Goal: Check status: Check status

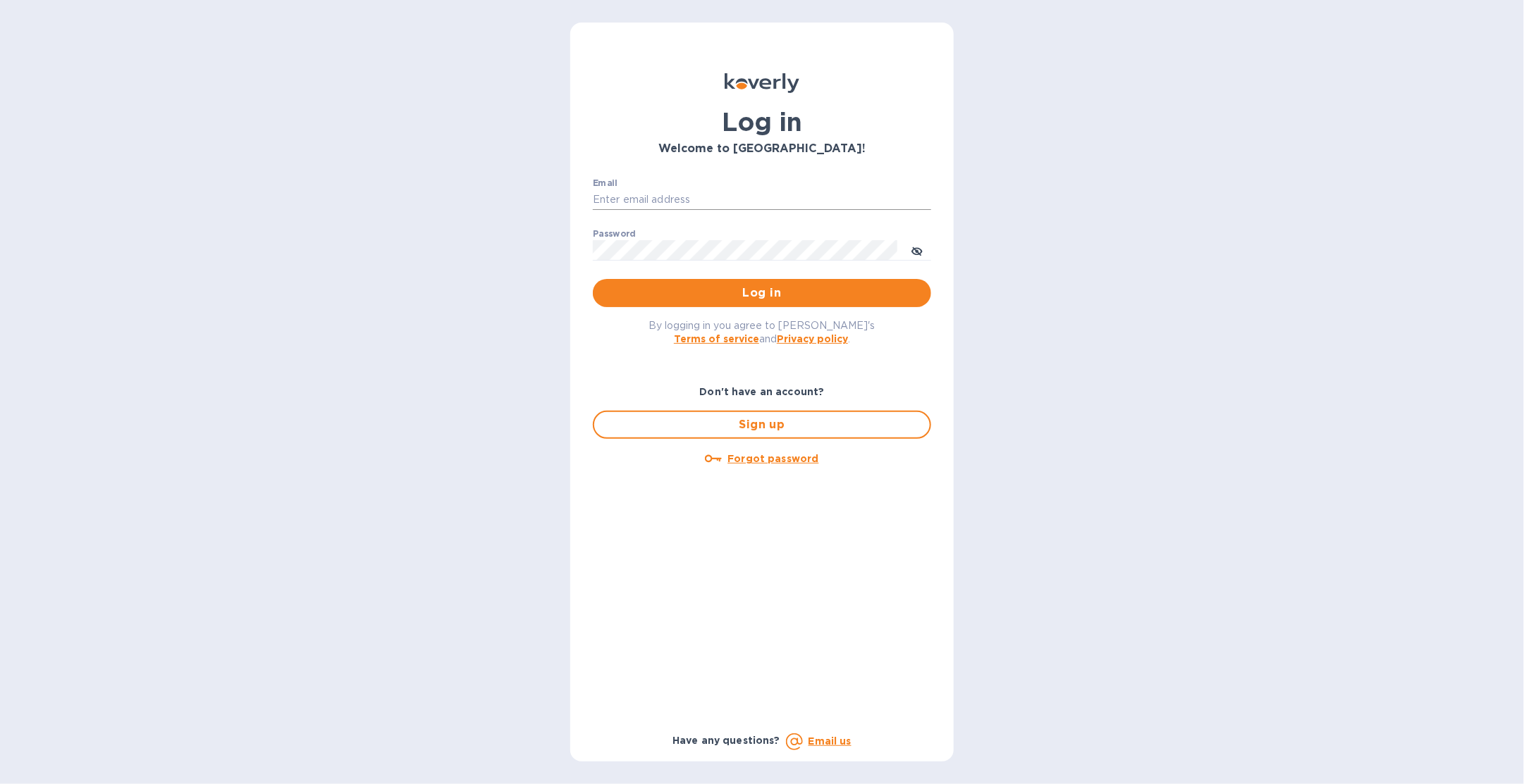
click at [660, 194] on input "Email" at bounding box center [762, 200] width 338 height 21
type input "sballen@koverly.com"
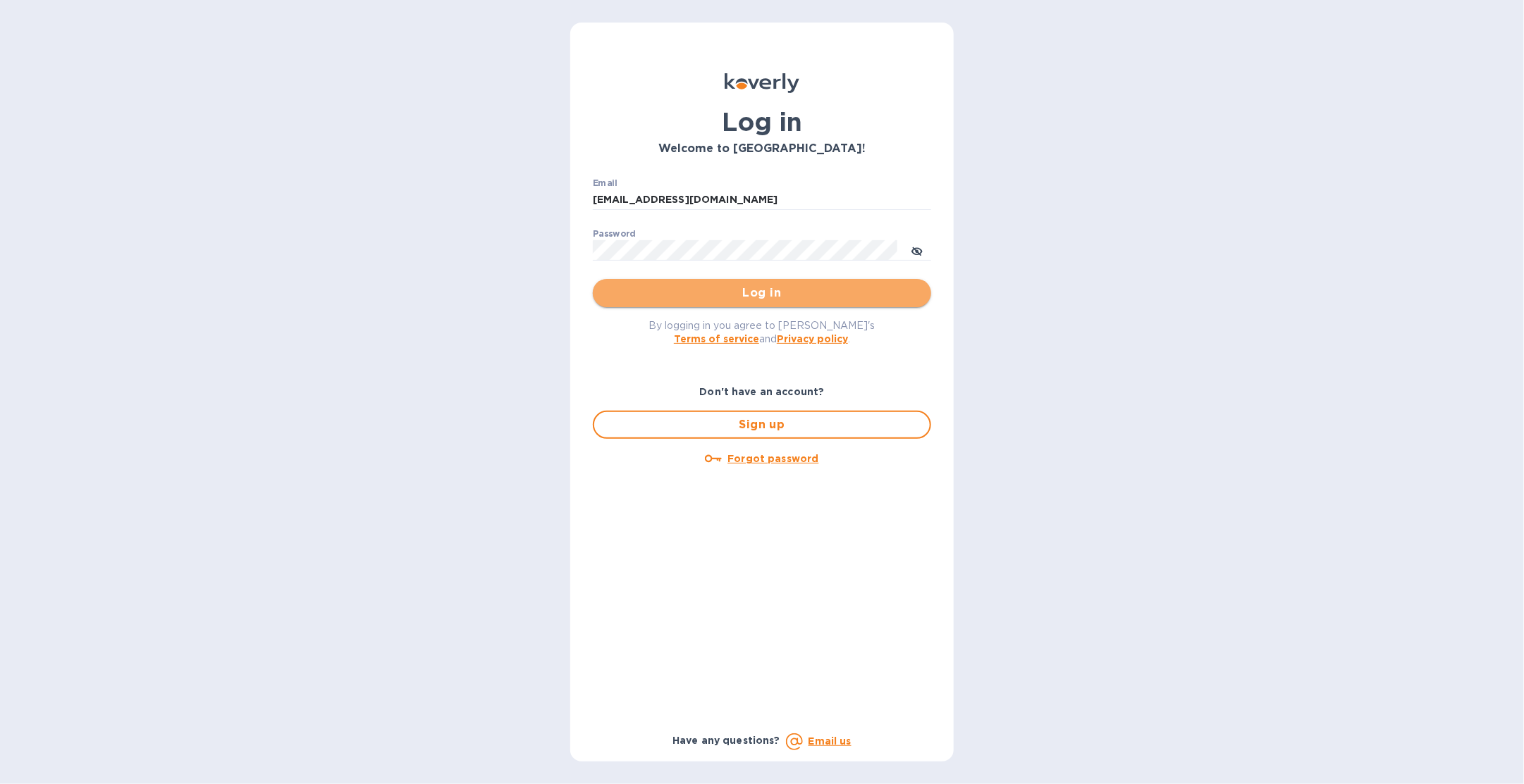
click at [721, 283] on button "Log in" at bounding box center [762, 293] width 338 height 28
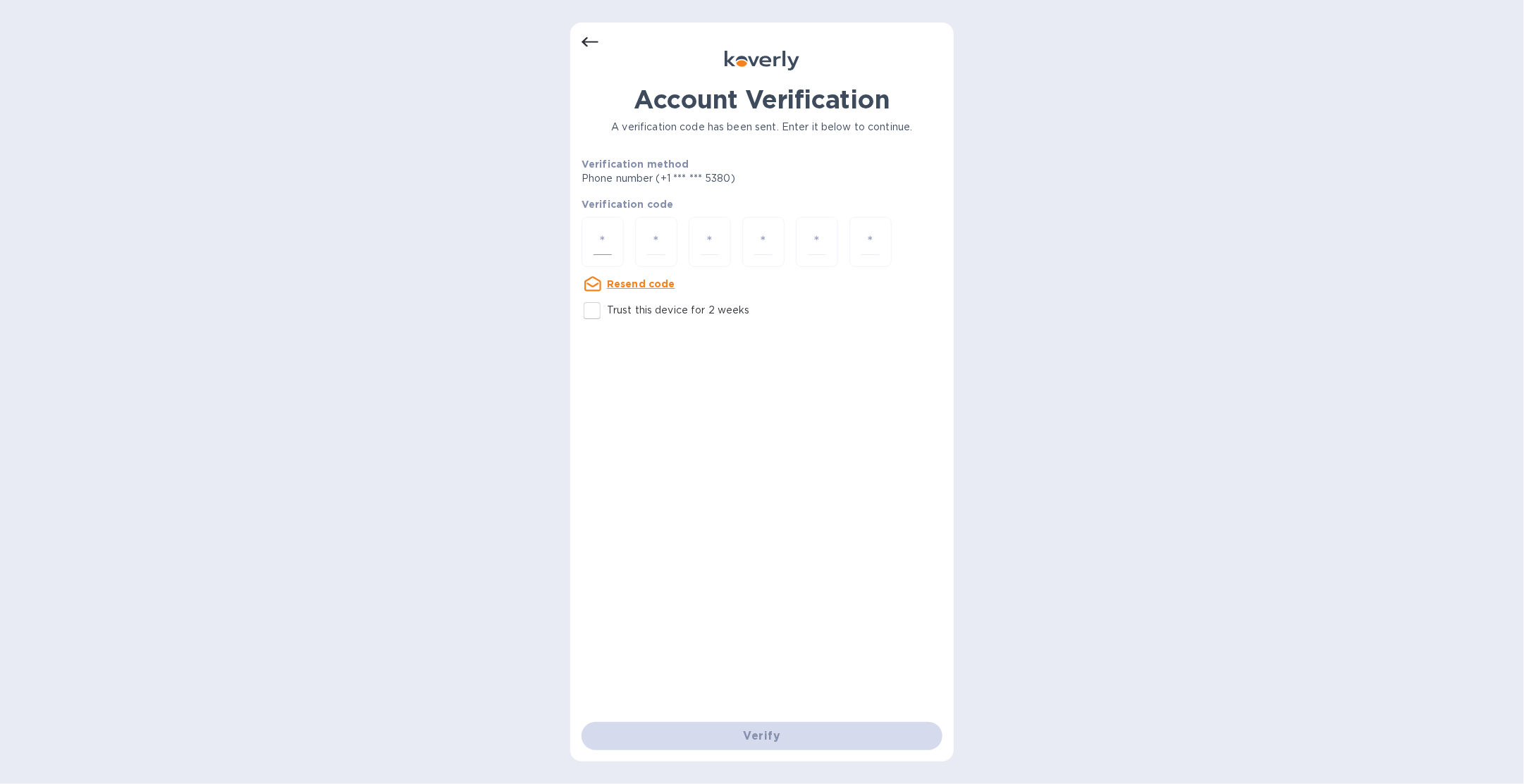
click at [614, 246] on div at bounding box center [603, 243] width 42 height 50
type input "2"
type input "3"
type input "1"
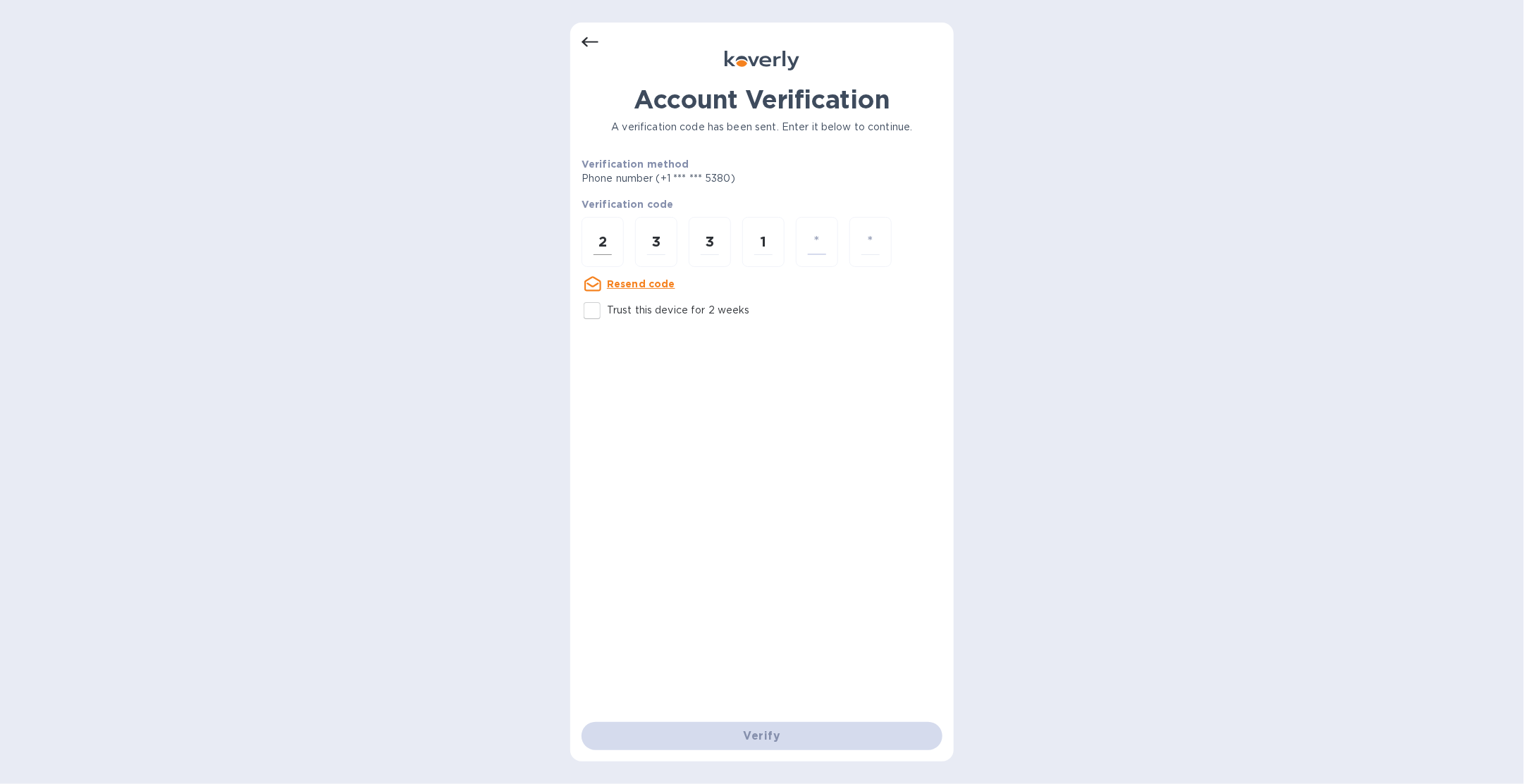
type input "2"
type input "9"
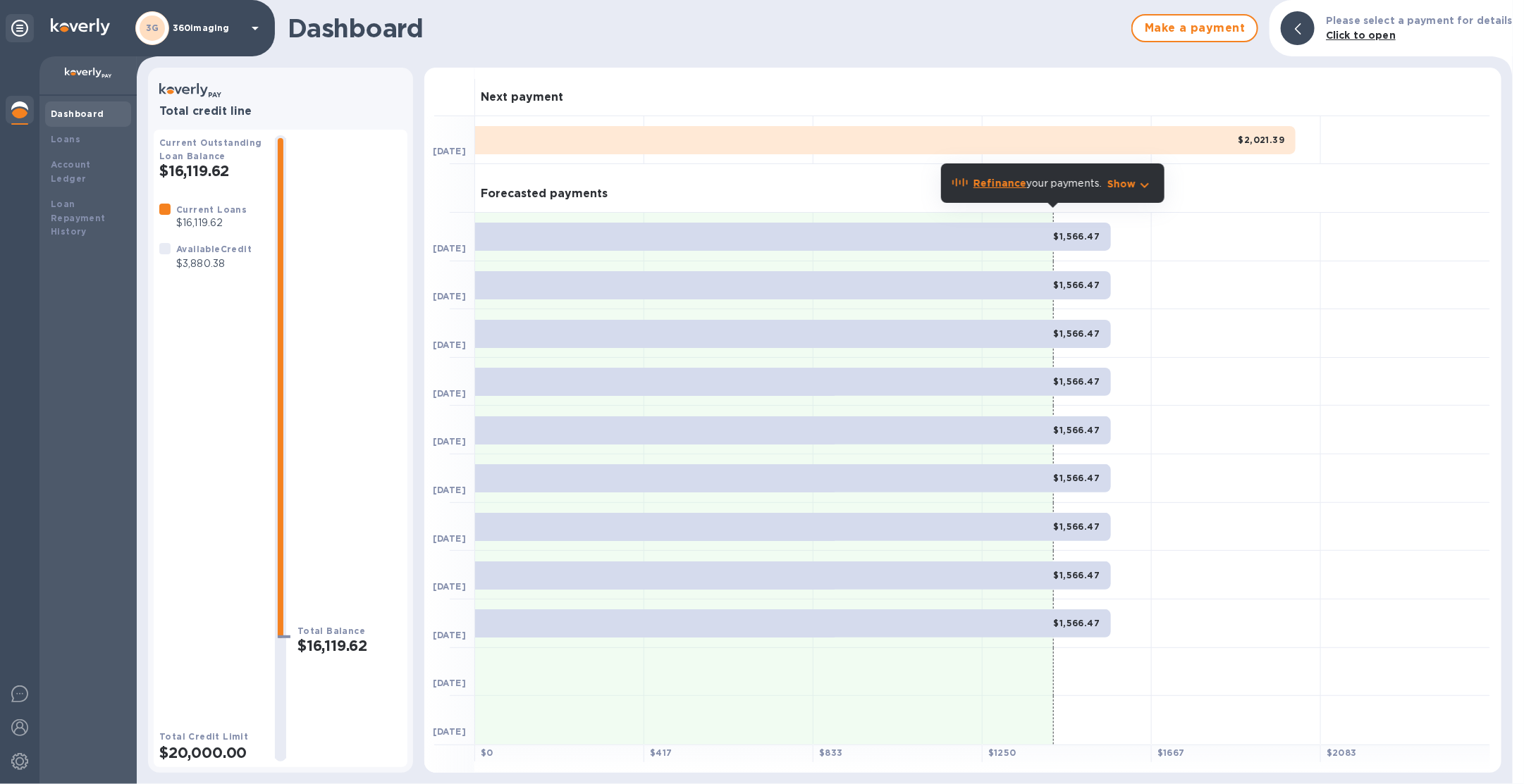
click at [206, 32] on div "3G 360imaging" at bounding box center [199, 29] width 128 height 34
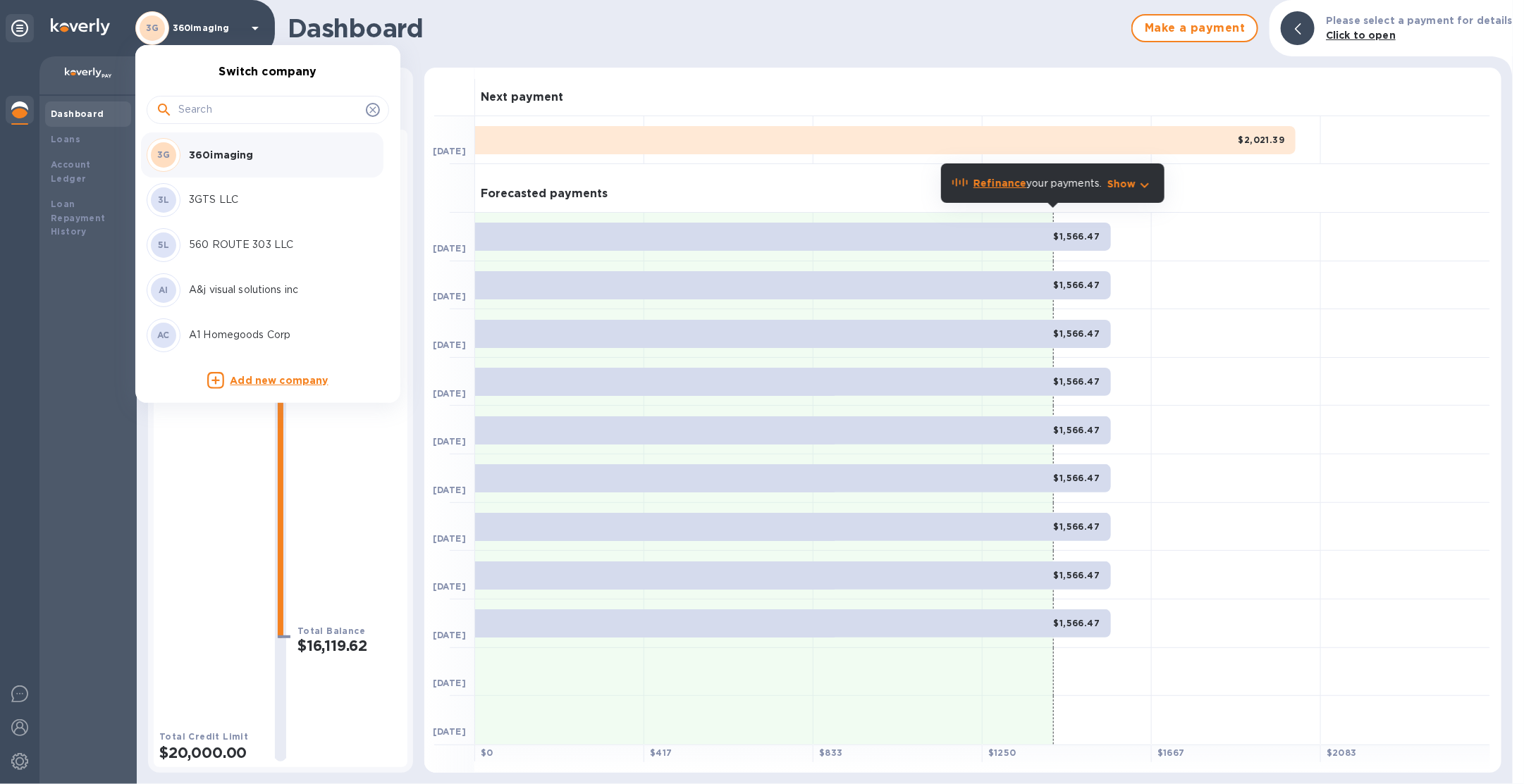
click at [221, 111] on input "text" at bounding box center [269, 110] width 182 height 21
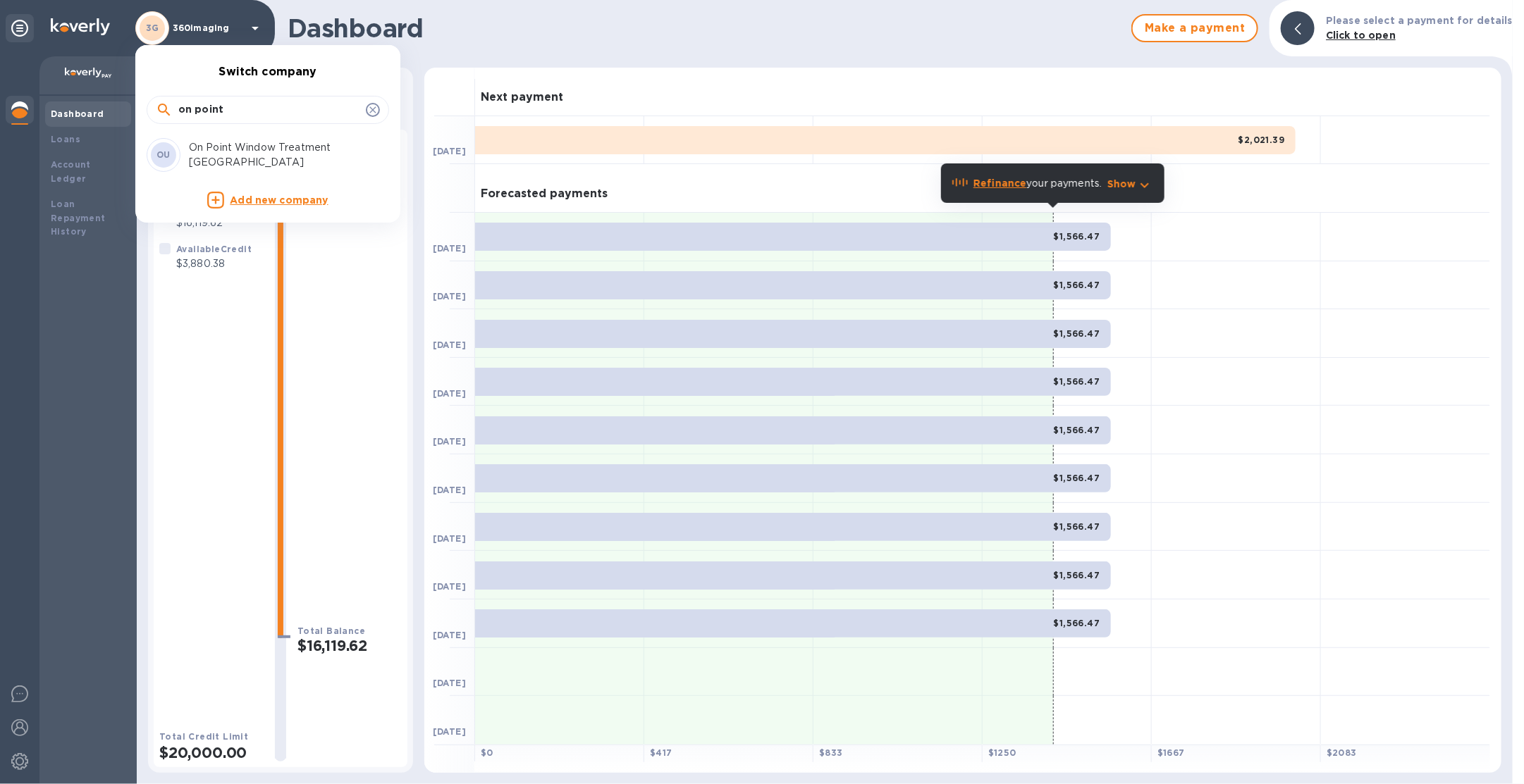
type input "on point"
click at [218, 151] on p "On Point Window Treatment USA" at bounding box center [278, 155] width 177 height 30
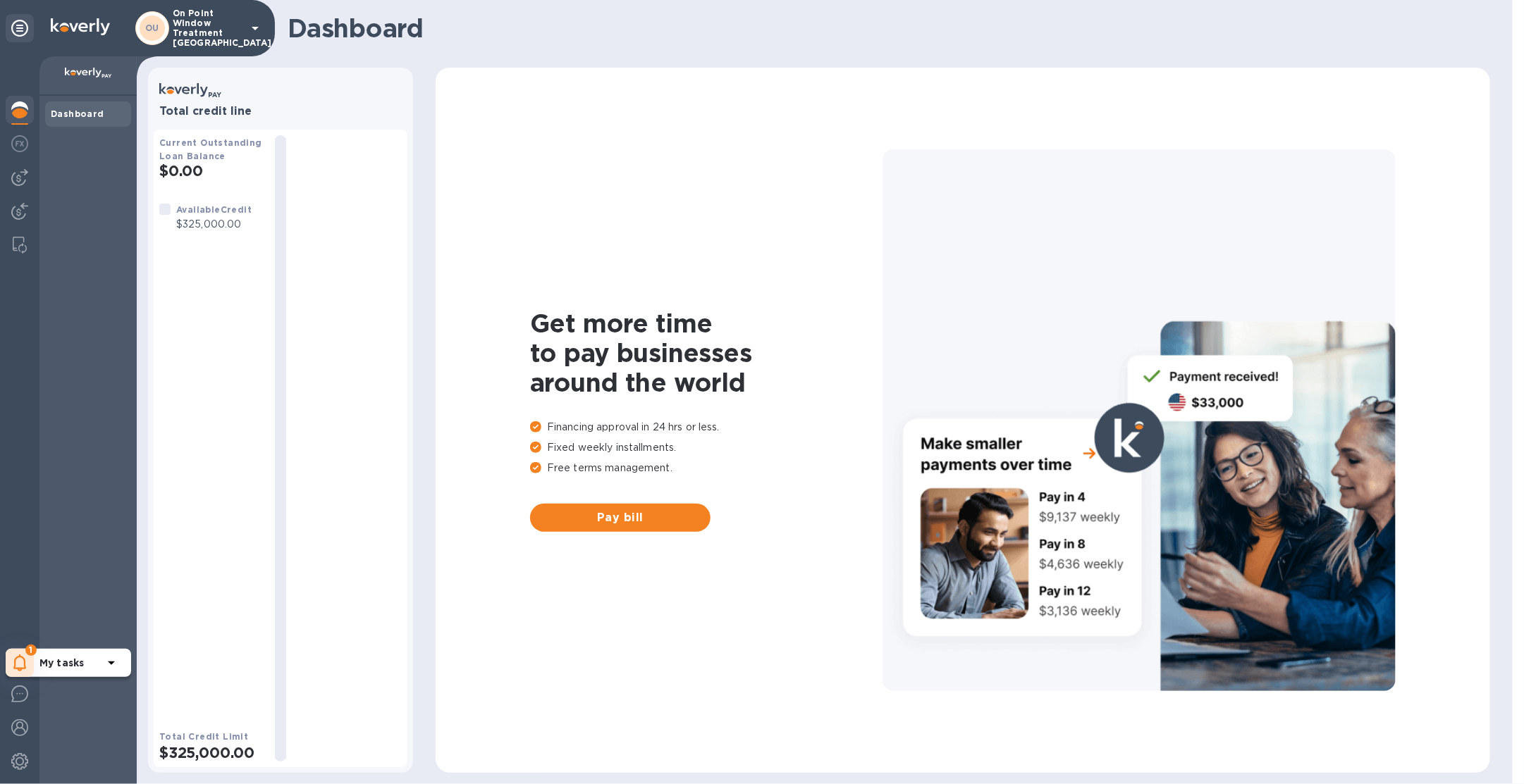
click at [16, 662] on icon at bounding box center [20, 662] width 13 height 17
click at [214, 40] on p "On Point Window Treatment [GEOGRAPHIC_DATA]" at bounding box center [208, 28] width 71 height 39
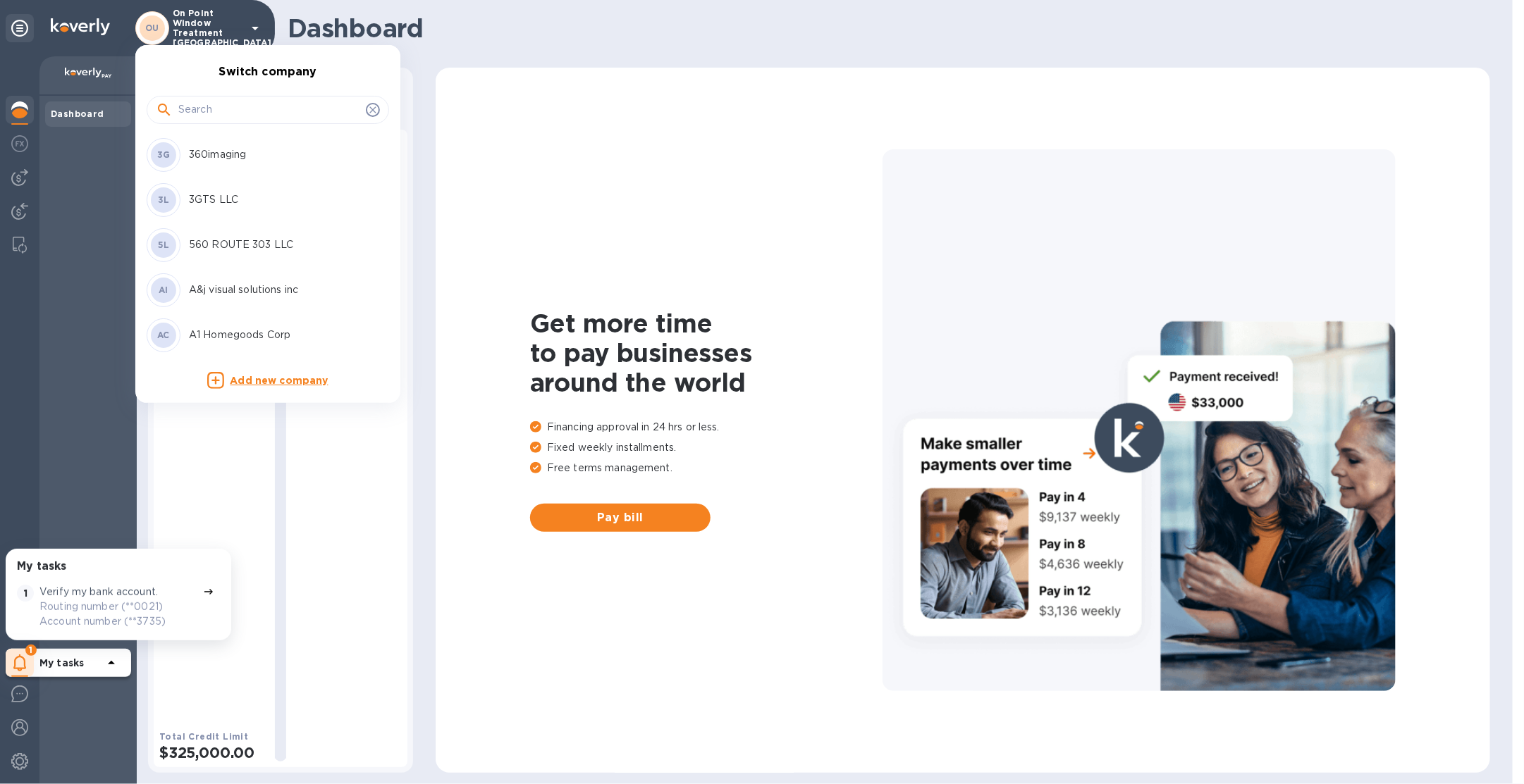
click at [211, 106] on input "text" at bounding box center [269, 110] width 182 height 21
drag, startPoint x: 250, startPoint y: 107, endPoint x: 174, endPoint y: 106, distance: 76.0
click at [174, 106] on div "a" at bounding box center [268, 110] width 224 height 21
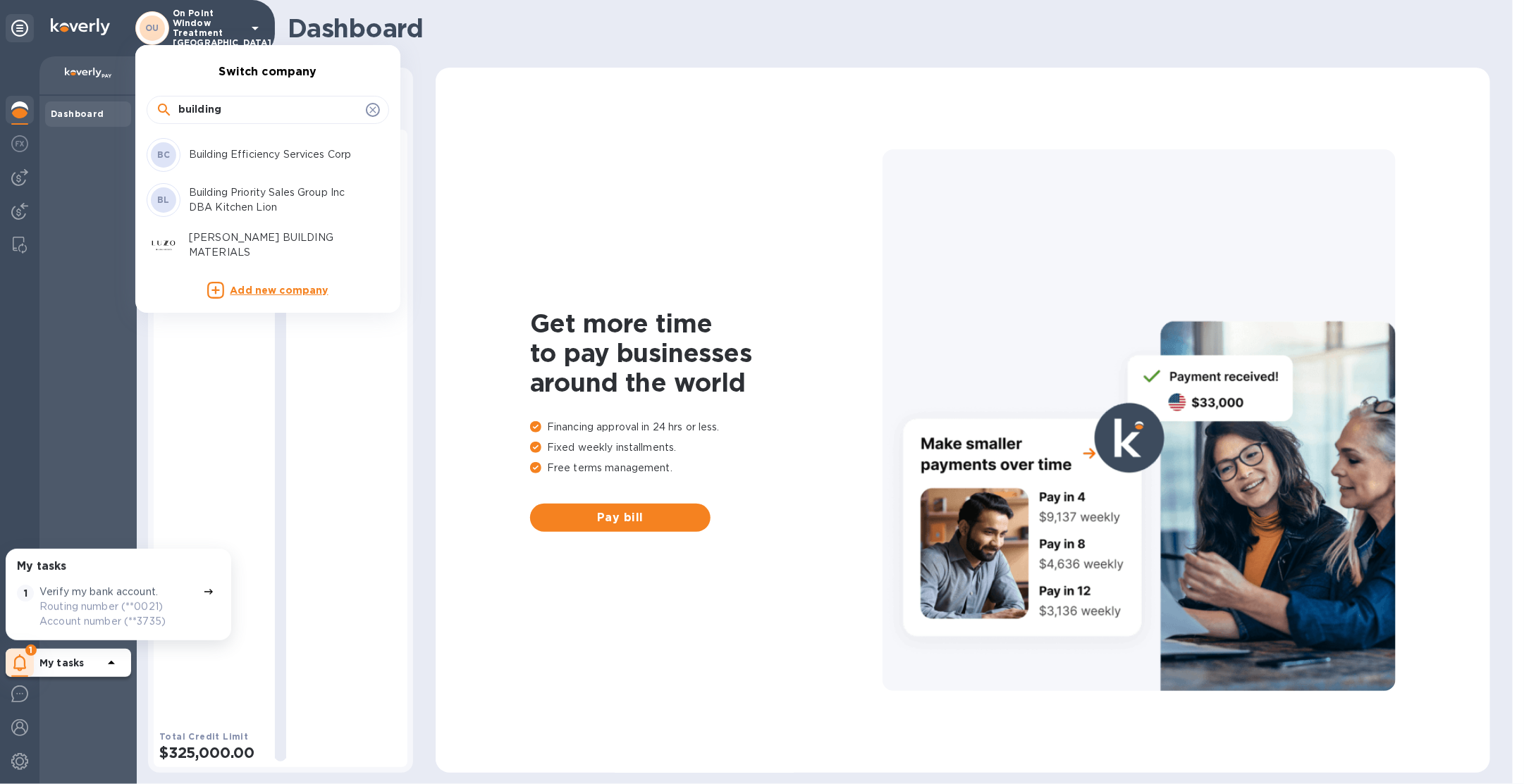
type input "building"
click at [240, 160] on p "Building Efficiency Services Corp" at bounding box center [278, 155] width 177 height 15
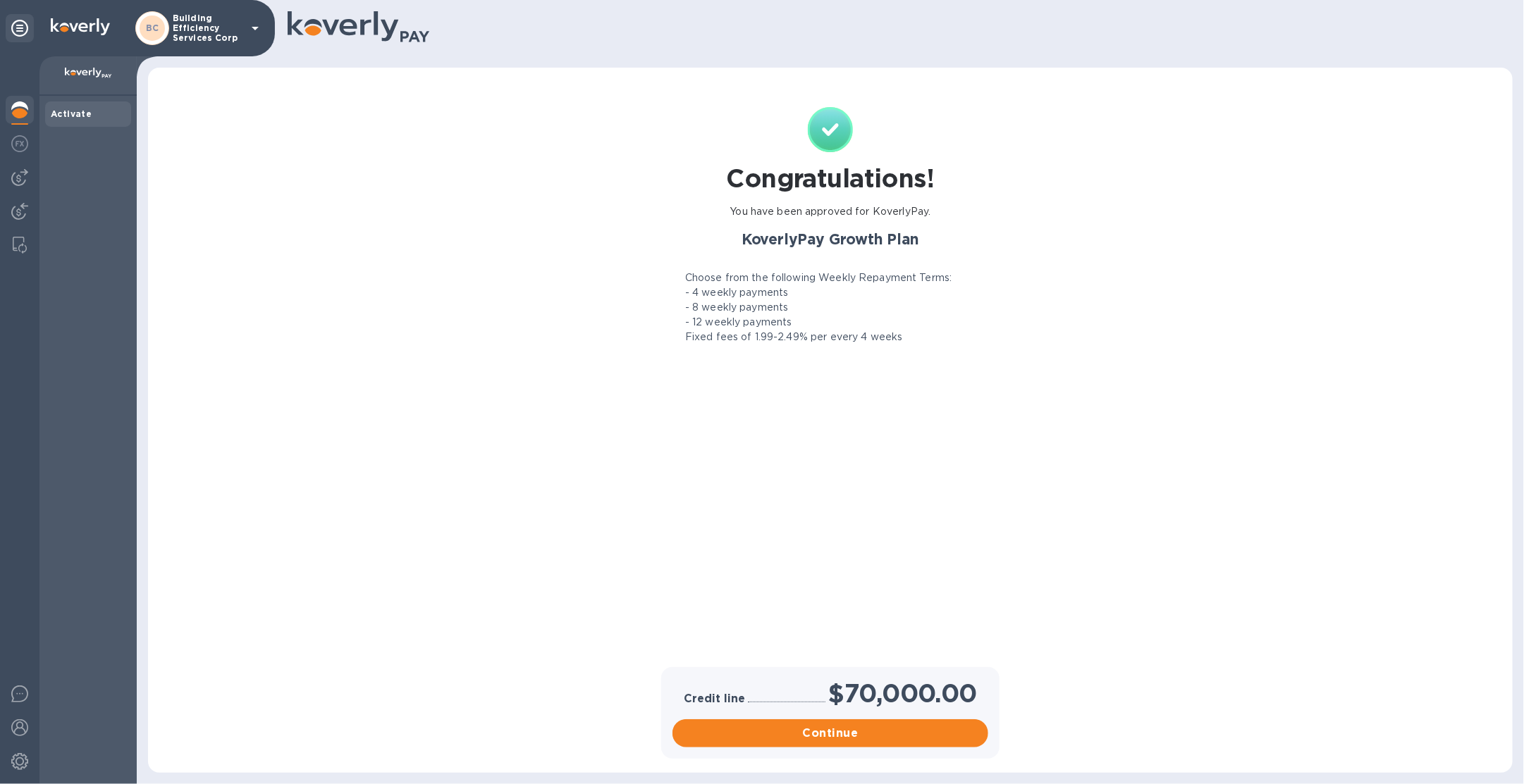
click at [185, 32] on p "Building Efficiency Services Corp" at bounding box center [208, 28] width 71 height 30
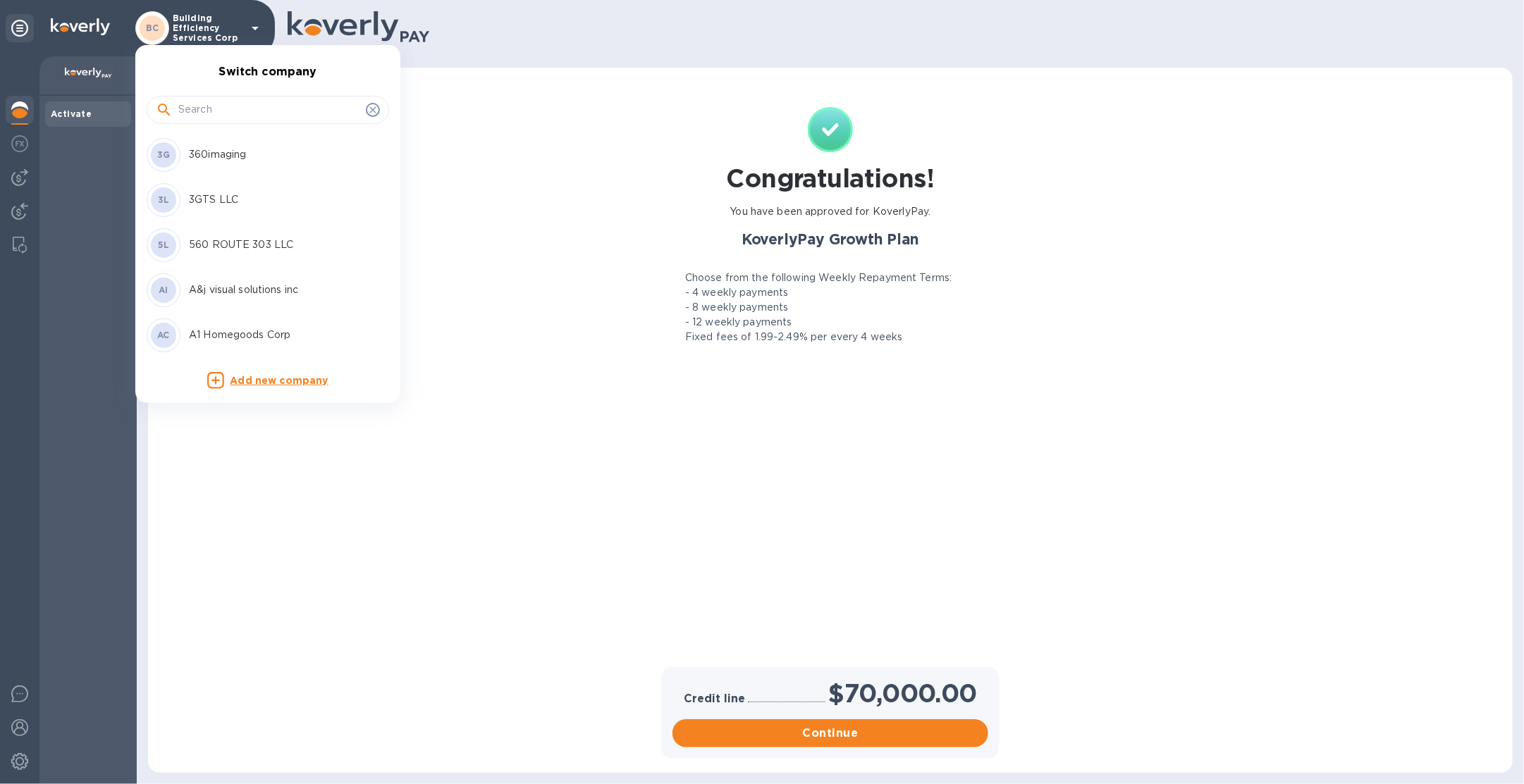
click at [195, 110] on input "text" at bounding box center [269, 110] width 182 height 21
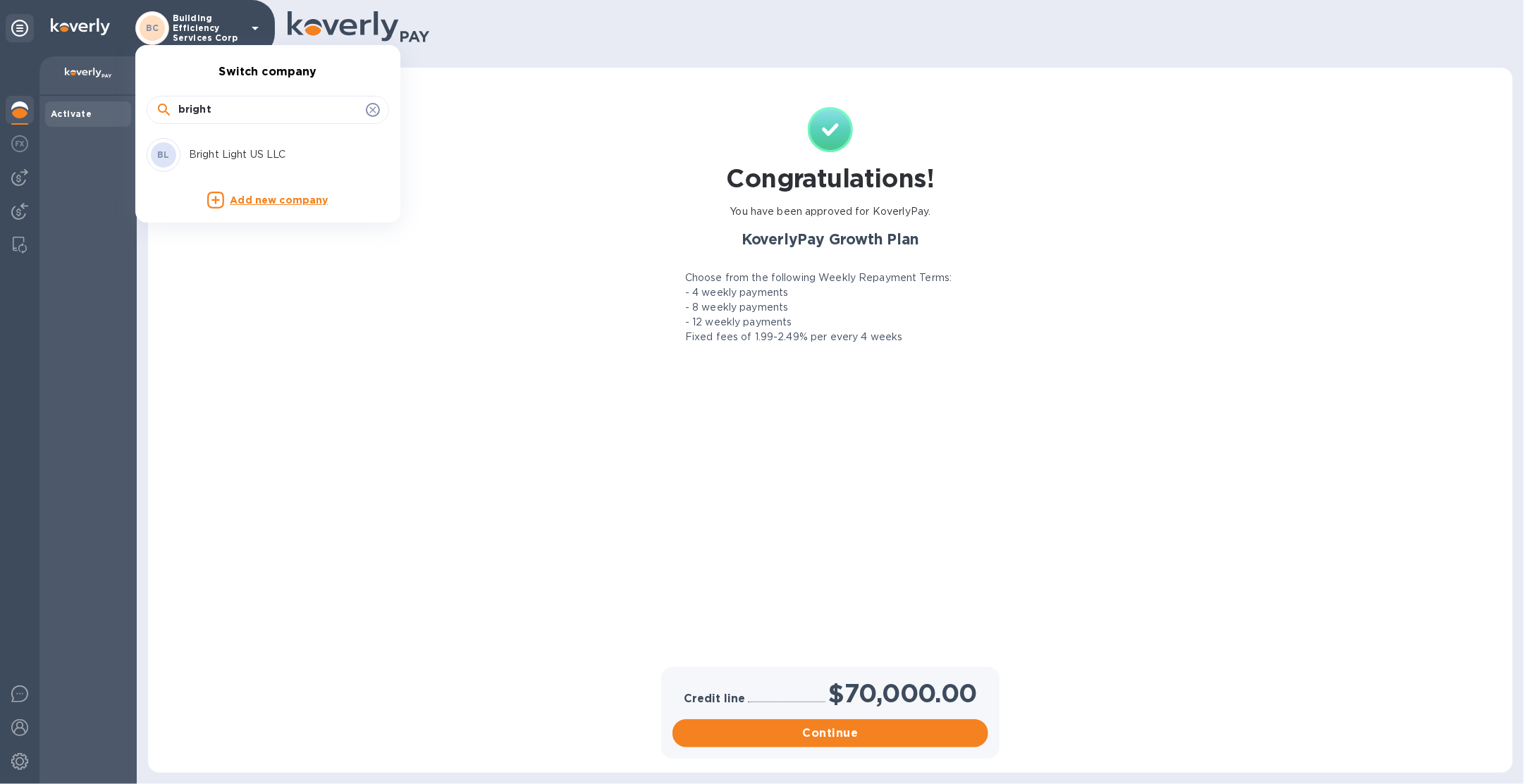
type input "bright"
click at [218, 151] on p "Bright Light US LLC" at bounding box center [278, 155] width 177 height 15
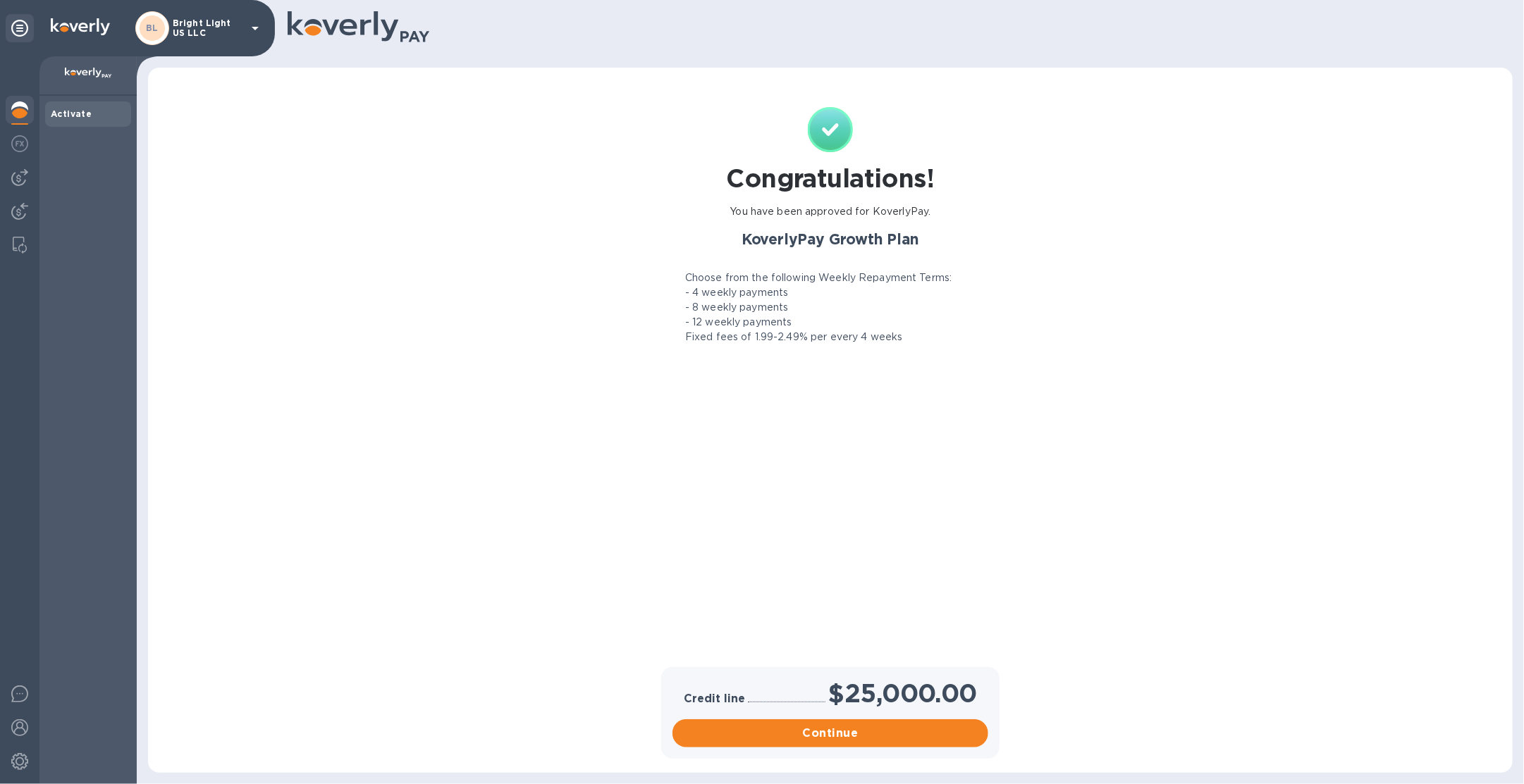
click at [210, 40] on div "[PERSON_NAME] Light US LLC" at bounding box center [199, 29] width 128 height 34
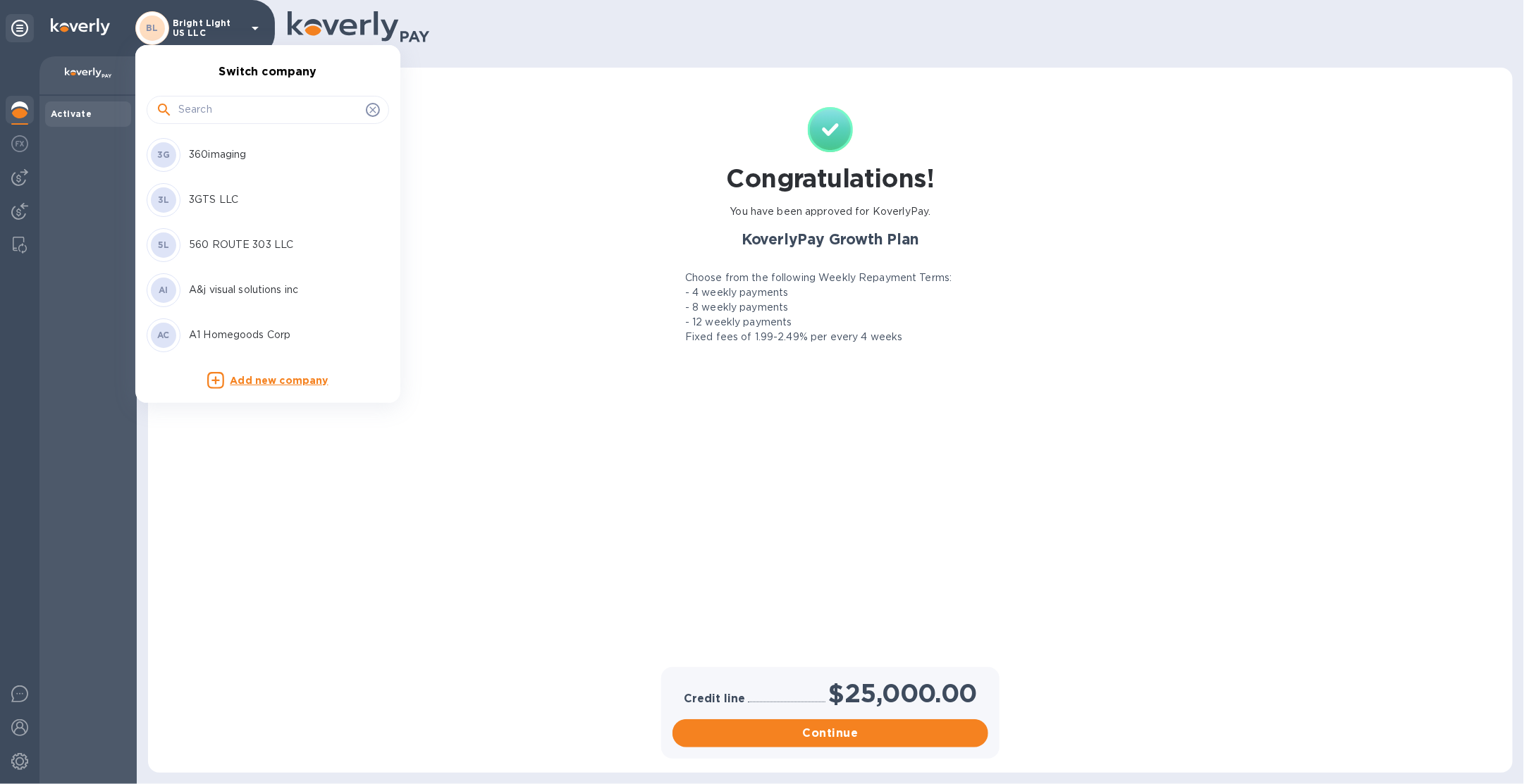
click at [225, 105] on input "text" at bounding box center [269, 110] width 182 height 21
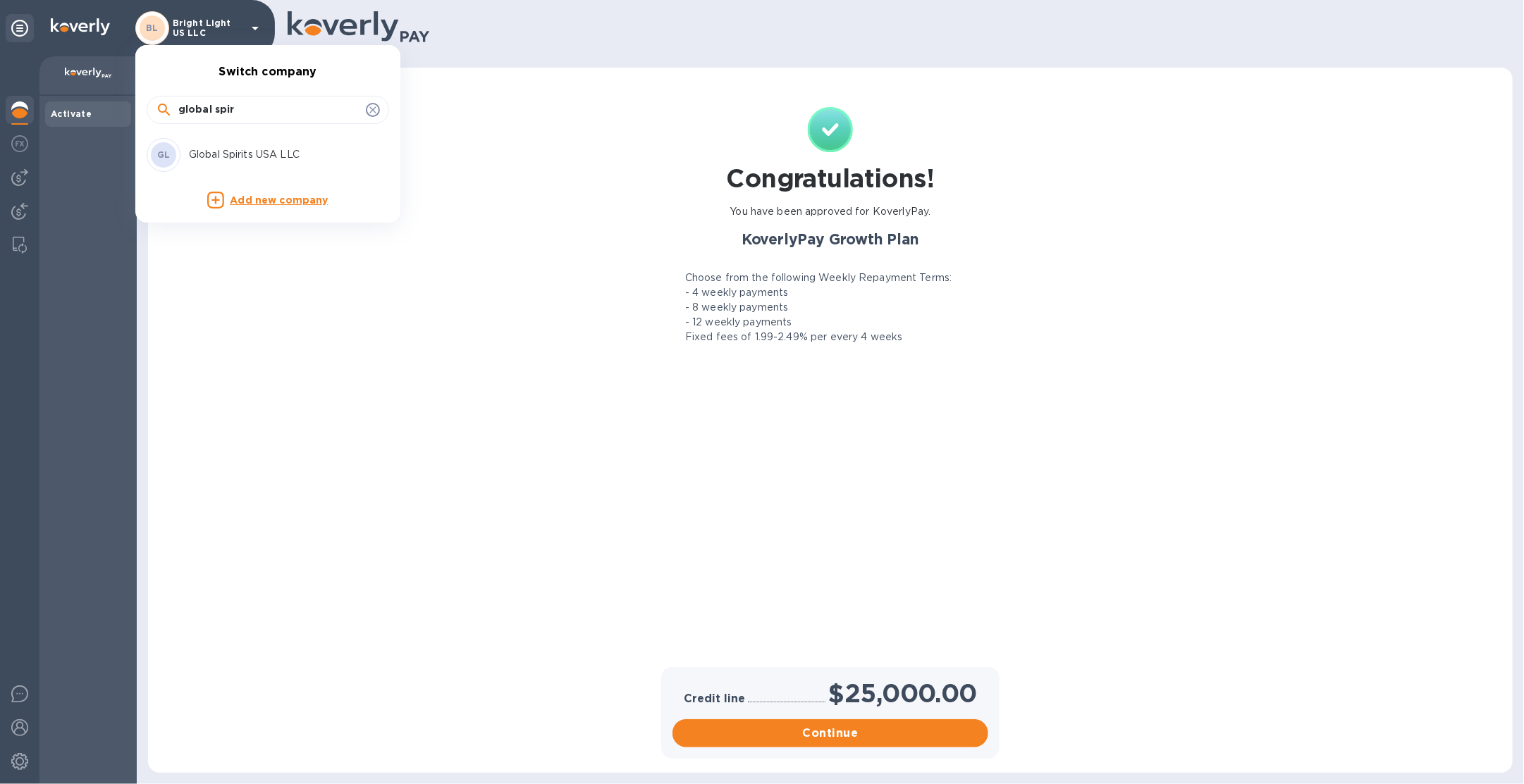
type input "global spir"
click at [280, 146] on div "GL Global Spirits USA LLC" at bounding box center [257, 155] width 220 height 34
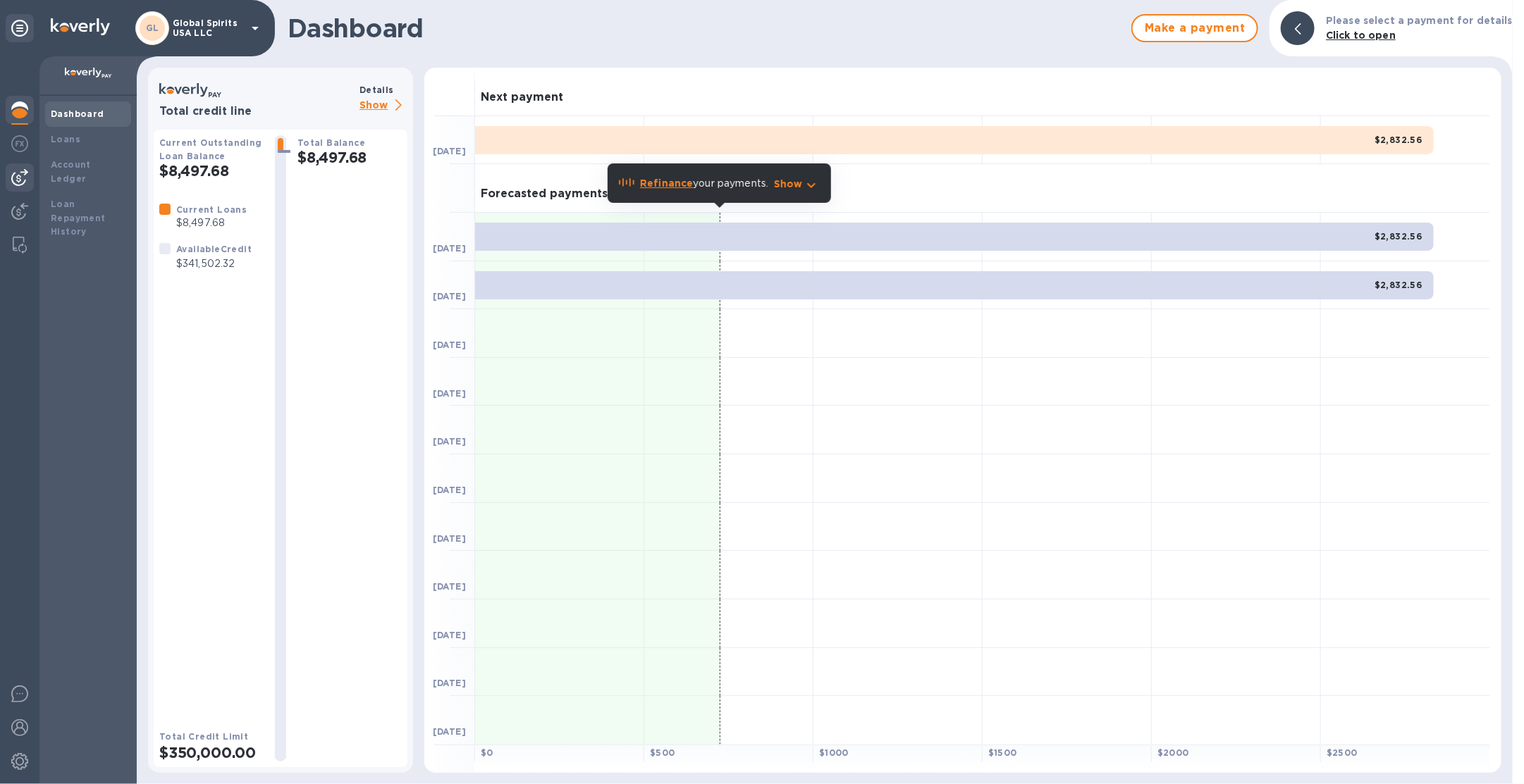
click at [21, 182] on img at bounding box center [20, 177] width 17 height 17
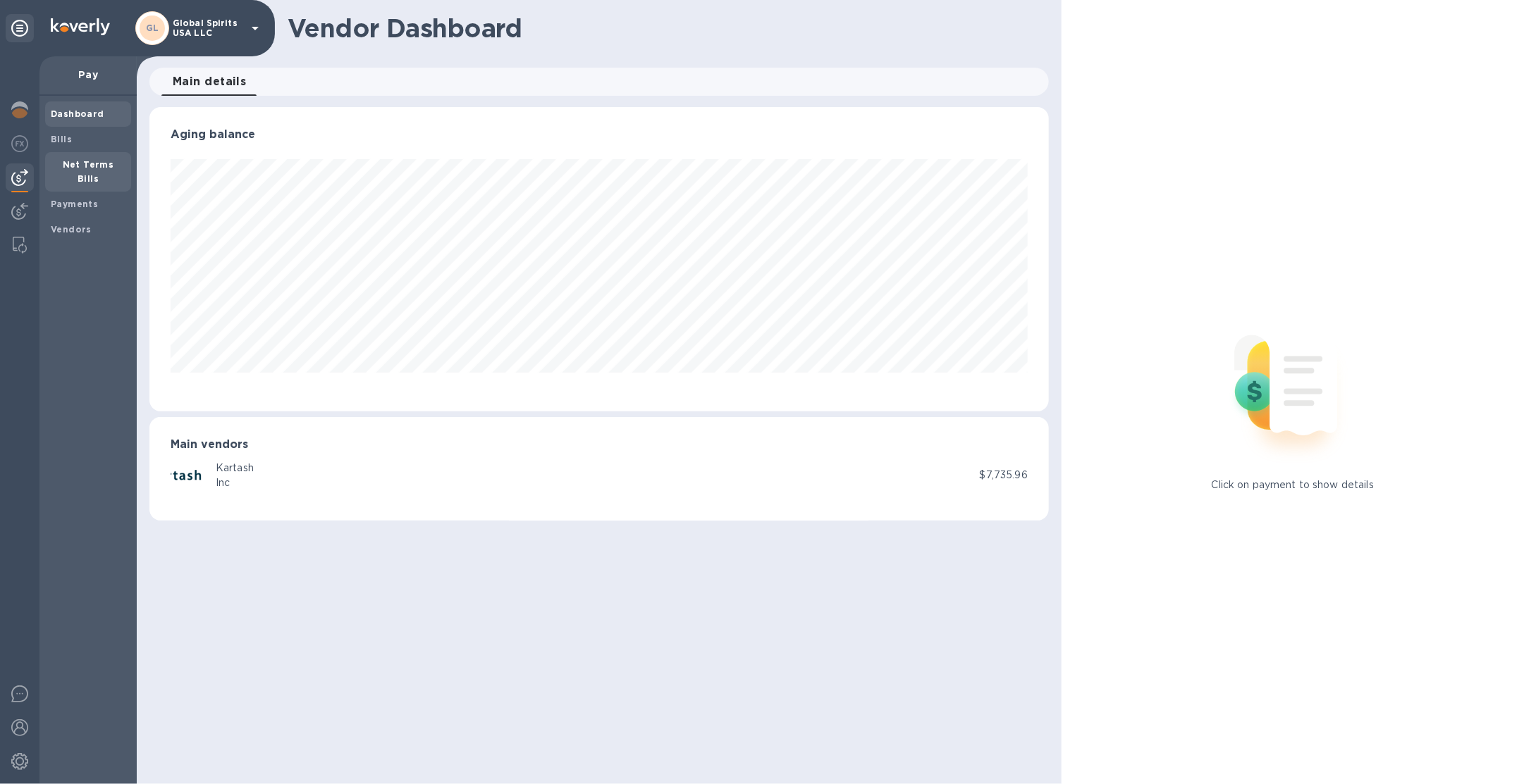
scroll to position [303, 900]
click at [89, 147] on div "Bills" at bounding box center [88, 140] width 86 height 25
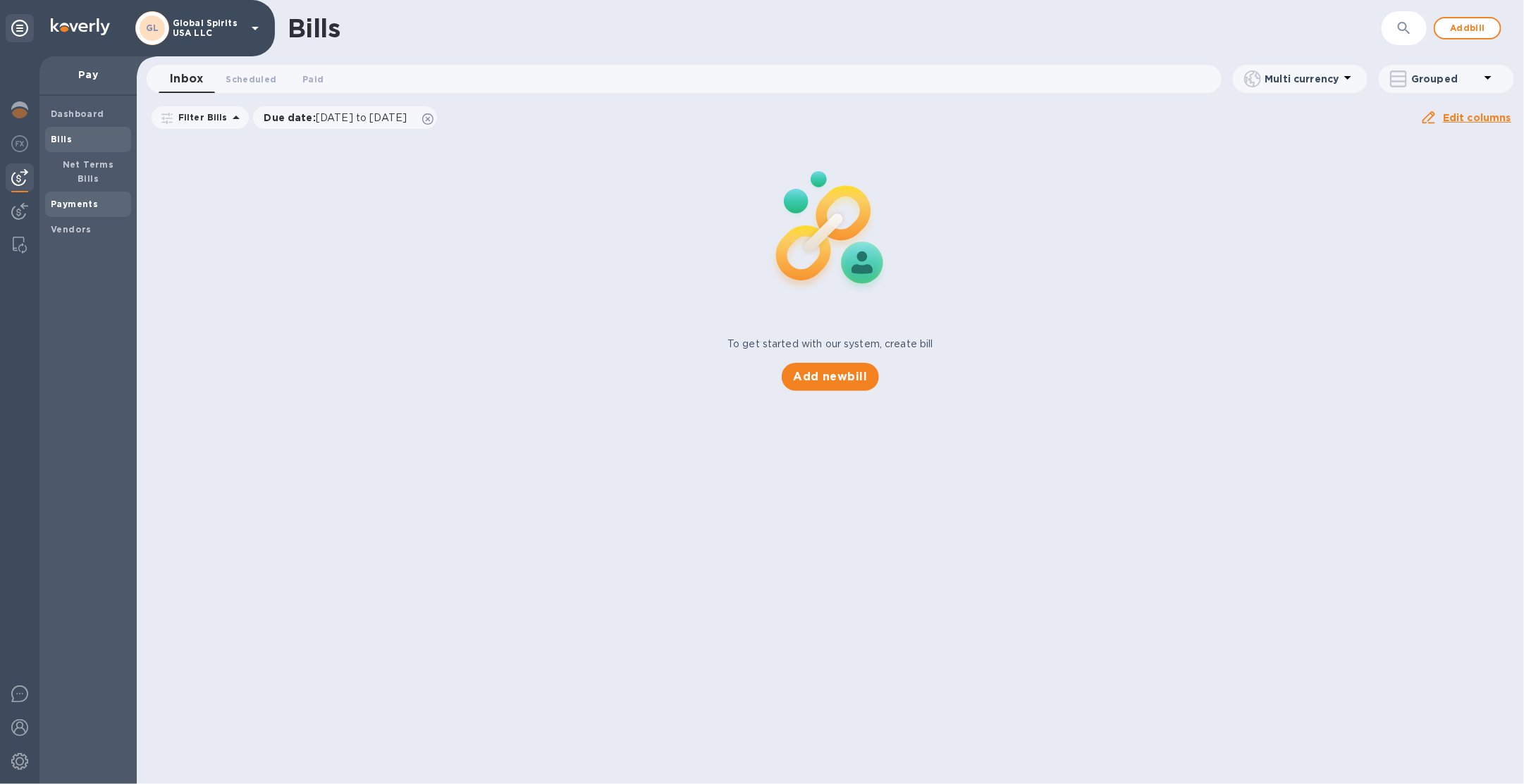
click at [84, 192] on div "Payments" at bounding box center [88, 204] width 86 height 25
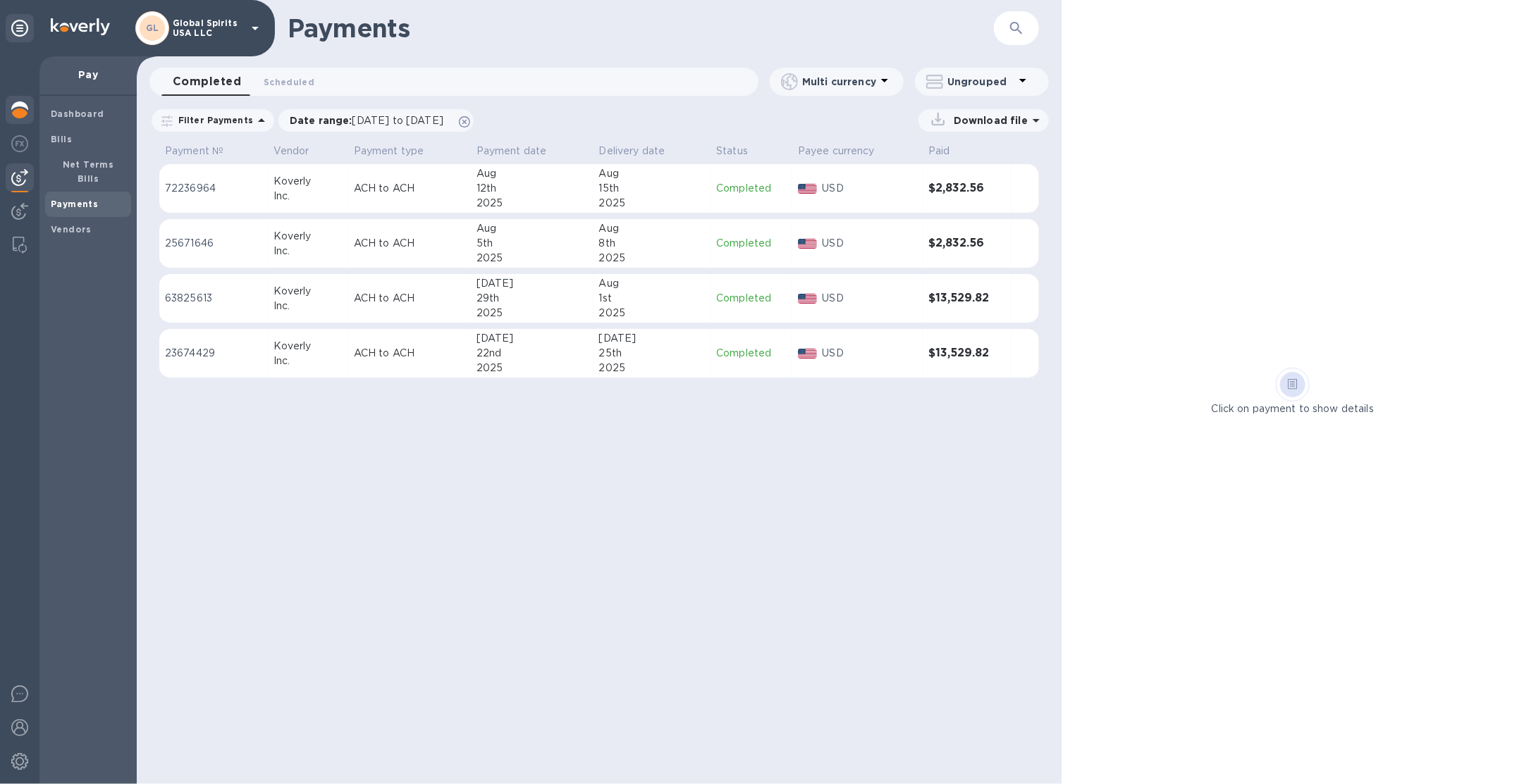
click at [25, 125] on div at bounding box center [19, 111] width 28 height 31
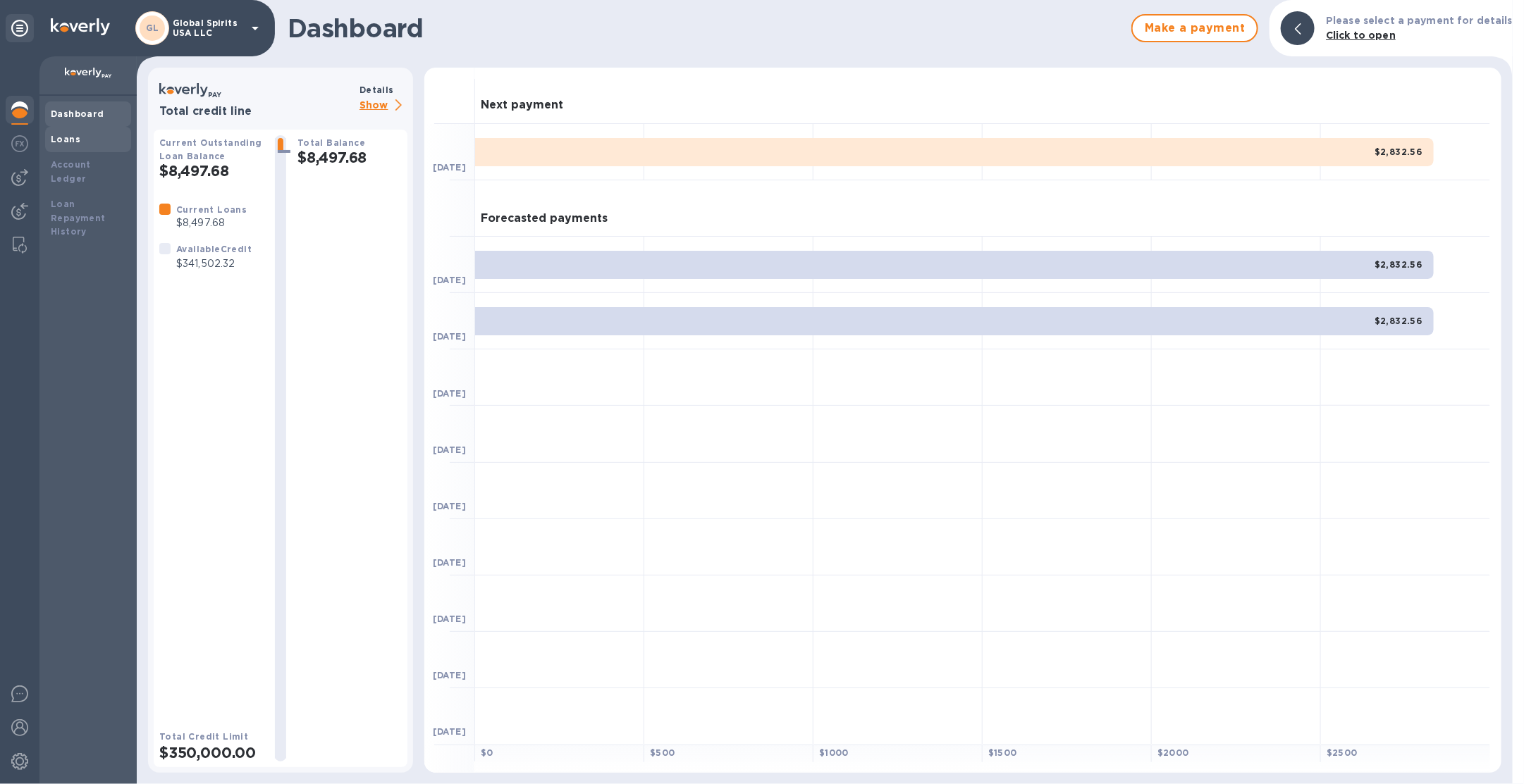
click at [53, 146] on div "Loans" at bounding box center [88, 140] width 74 height 14
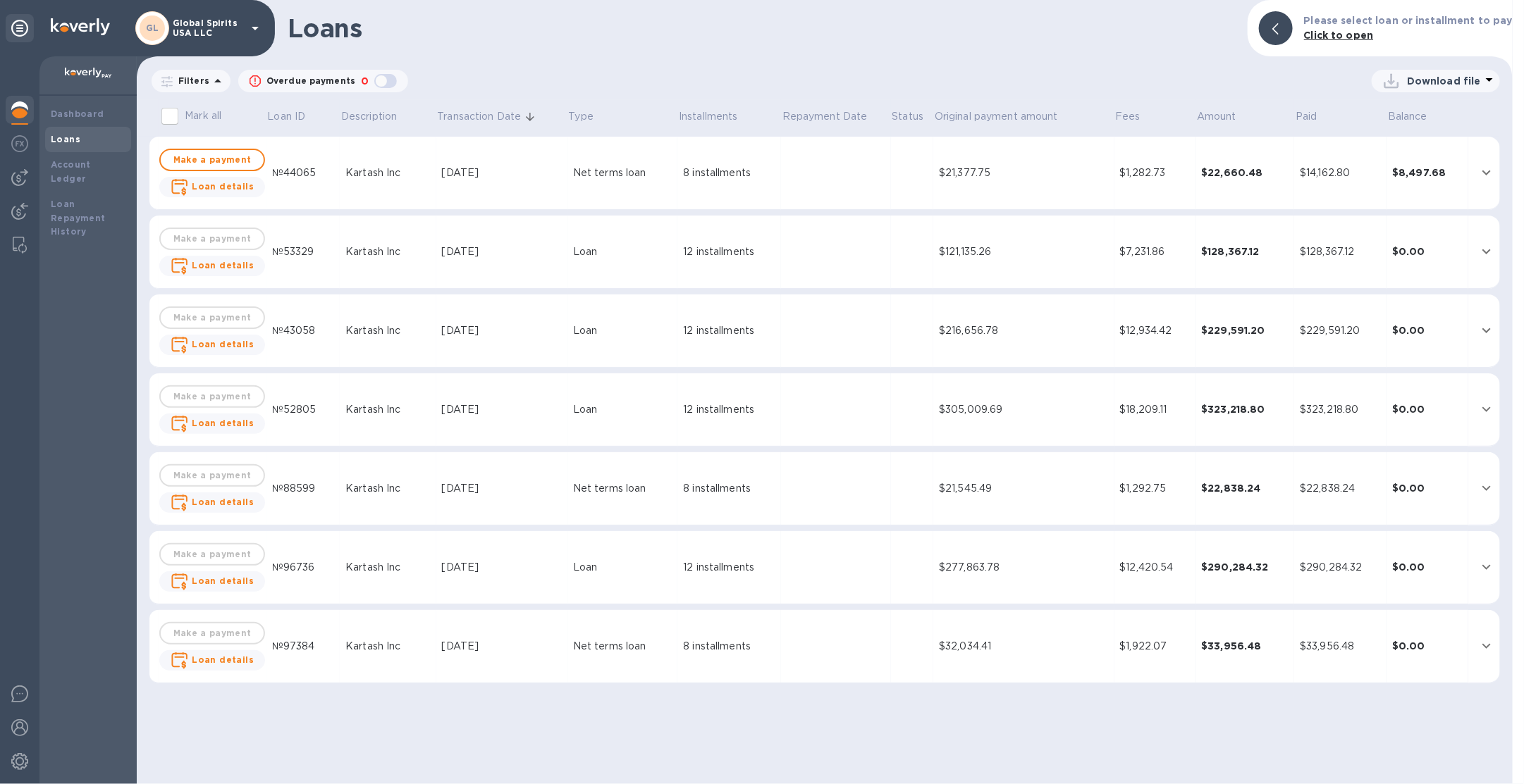
click at [216, 21] on p "Global Spirits USA LLC" at bounding box center [208, 28] width 71 height 20
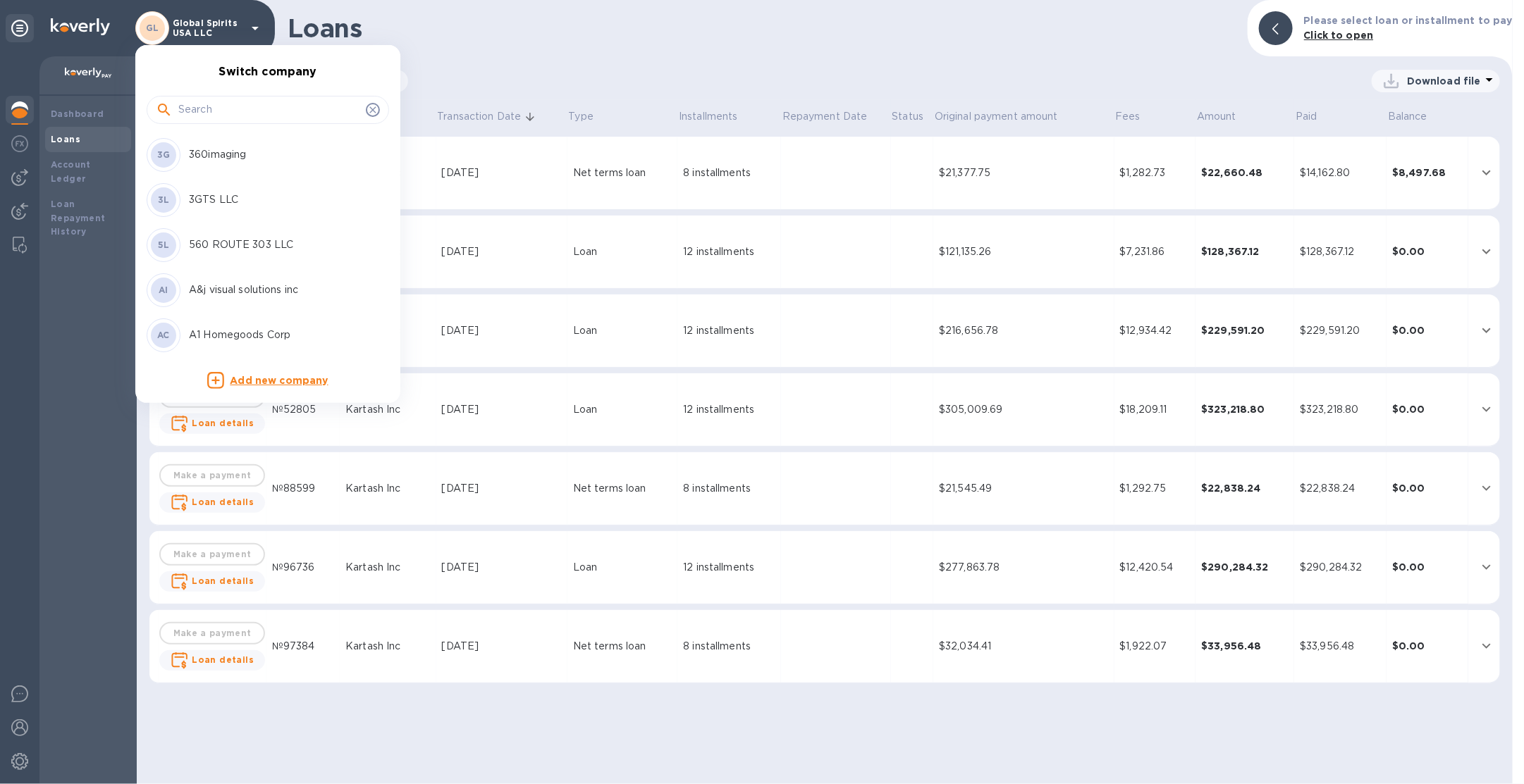
click at [219, 104] on input "text" at bounding box center [269, 110] width 182 height 21
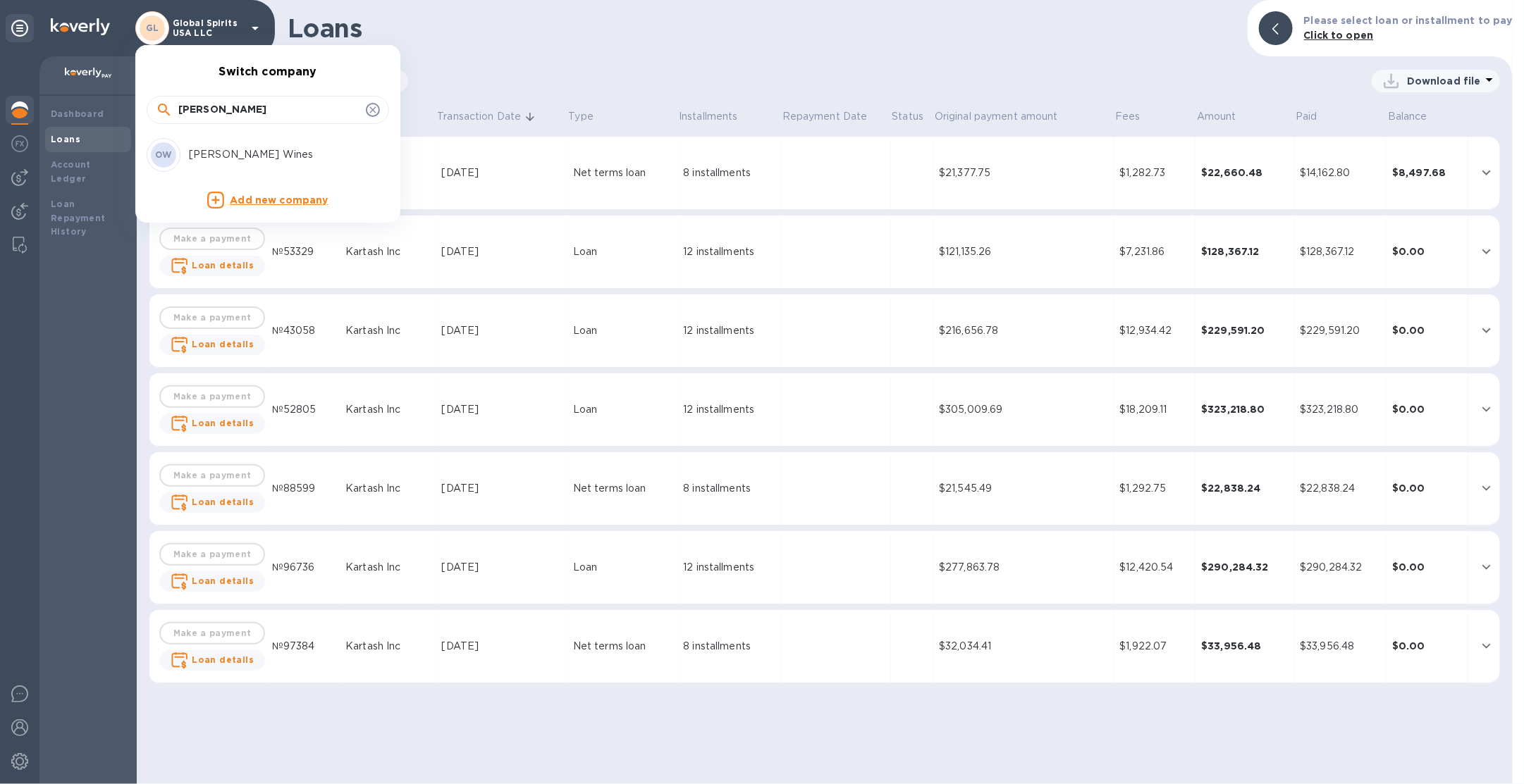
type input "oliver"
click at [227, 149] on p "[PERSON_NAME] Wines" at bounding box center [278, 155] width 177 height 15
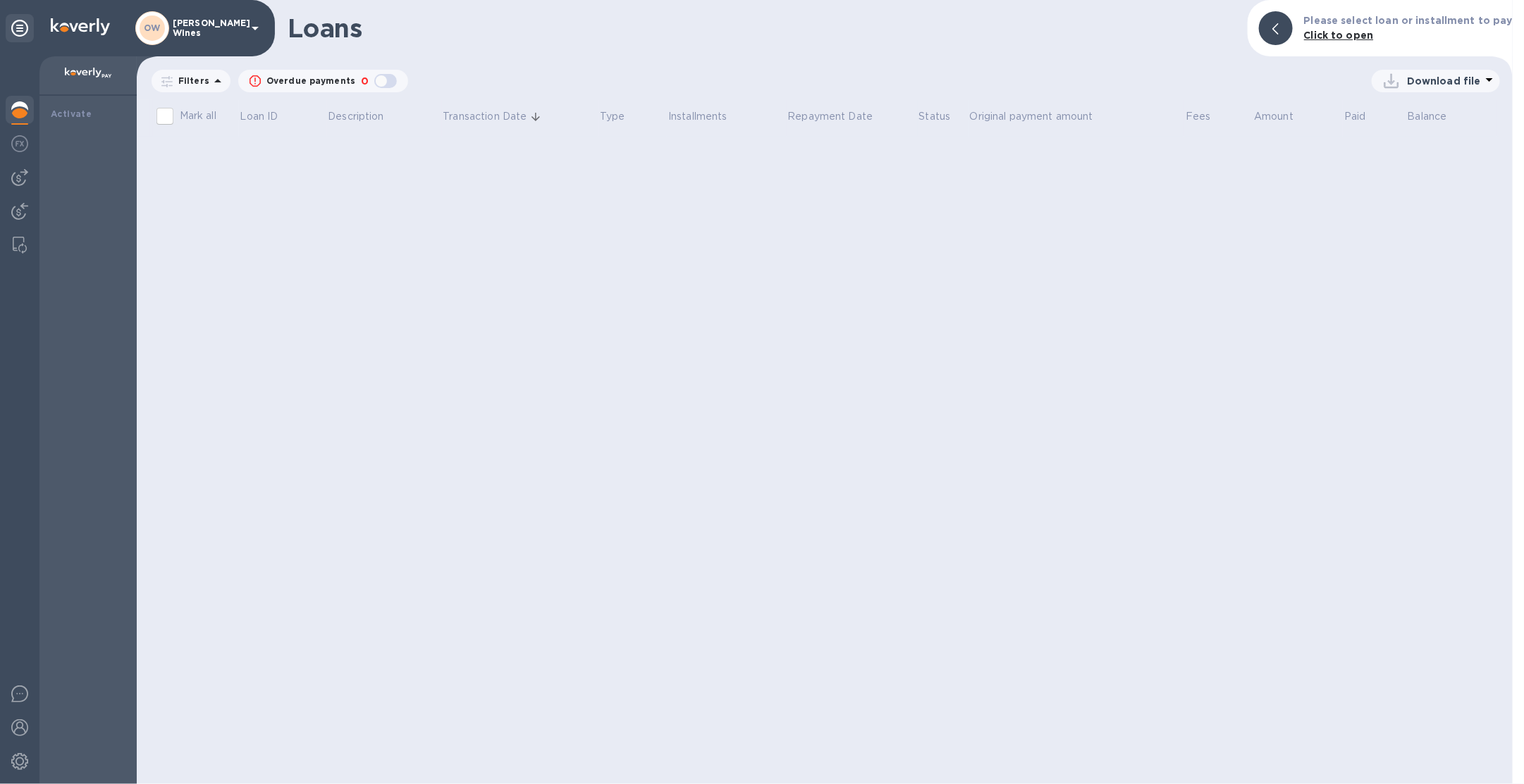
click at [29, 108] on div at bounding box center [19, 111] width 28 height 31
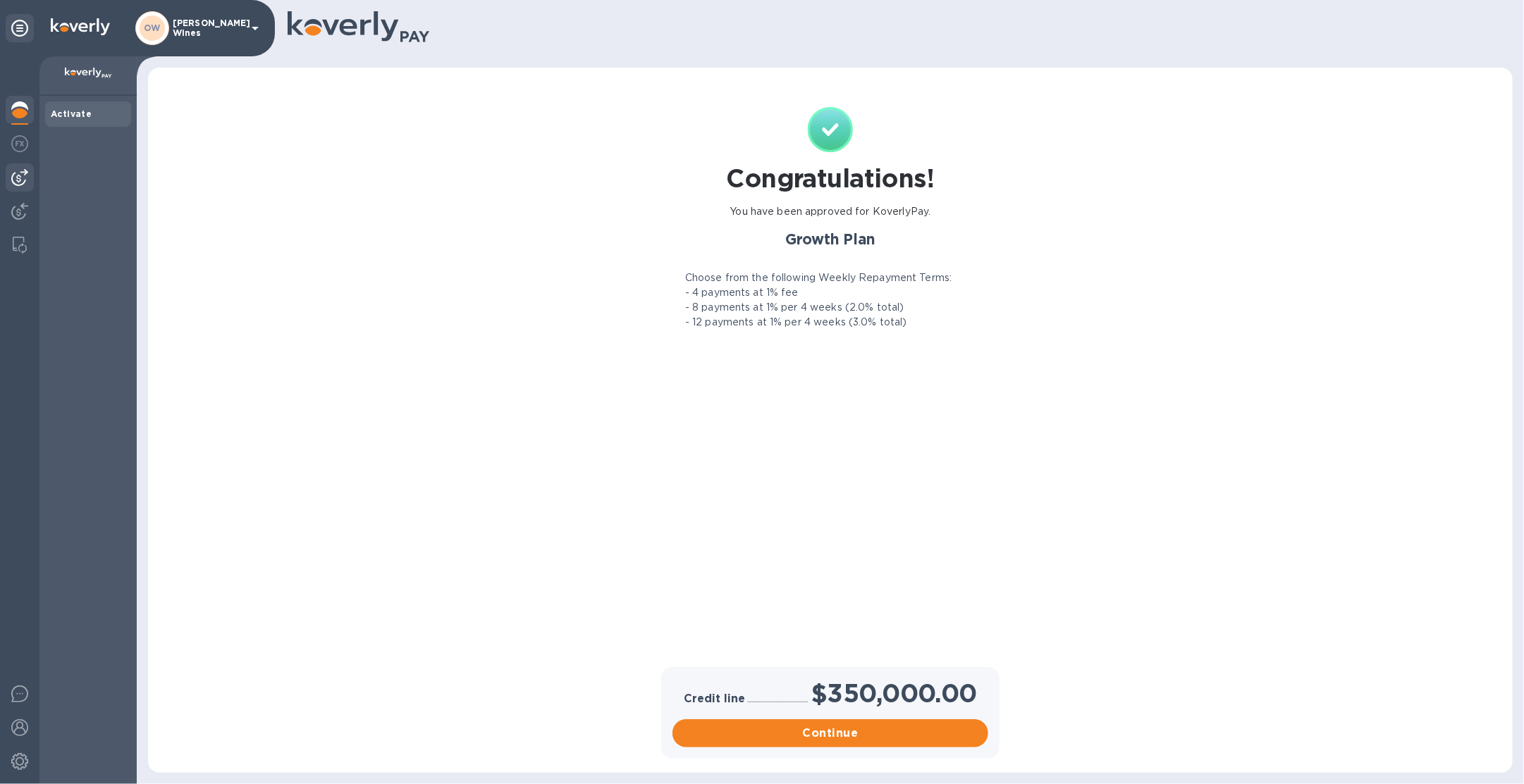
click at [15, 180] on img at bounding box center [20, 177] width 17 height 17
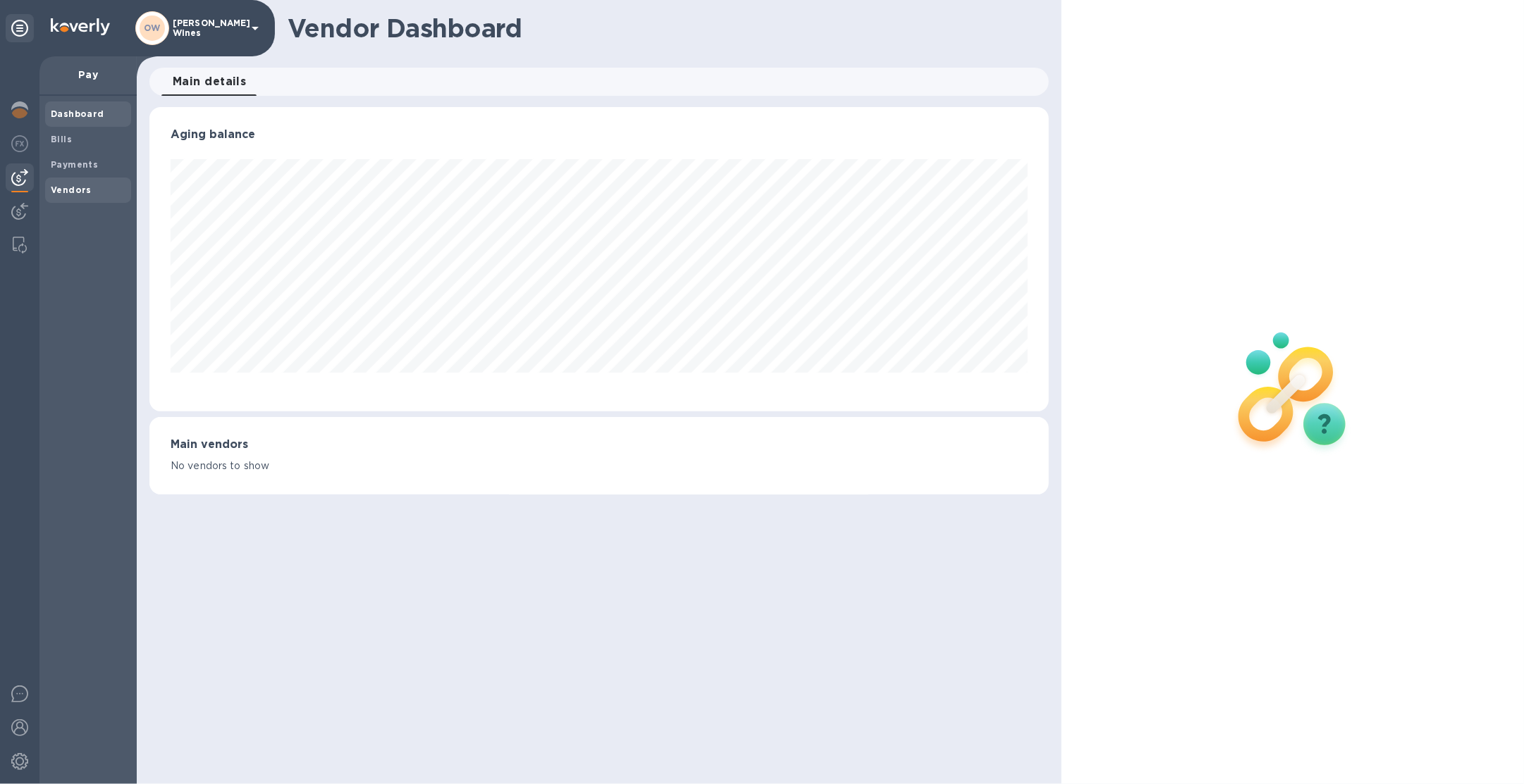
scroll to position [704395, 704152]
